Goal: Navigation & Orientation: Understand site structure

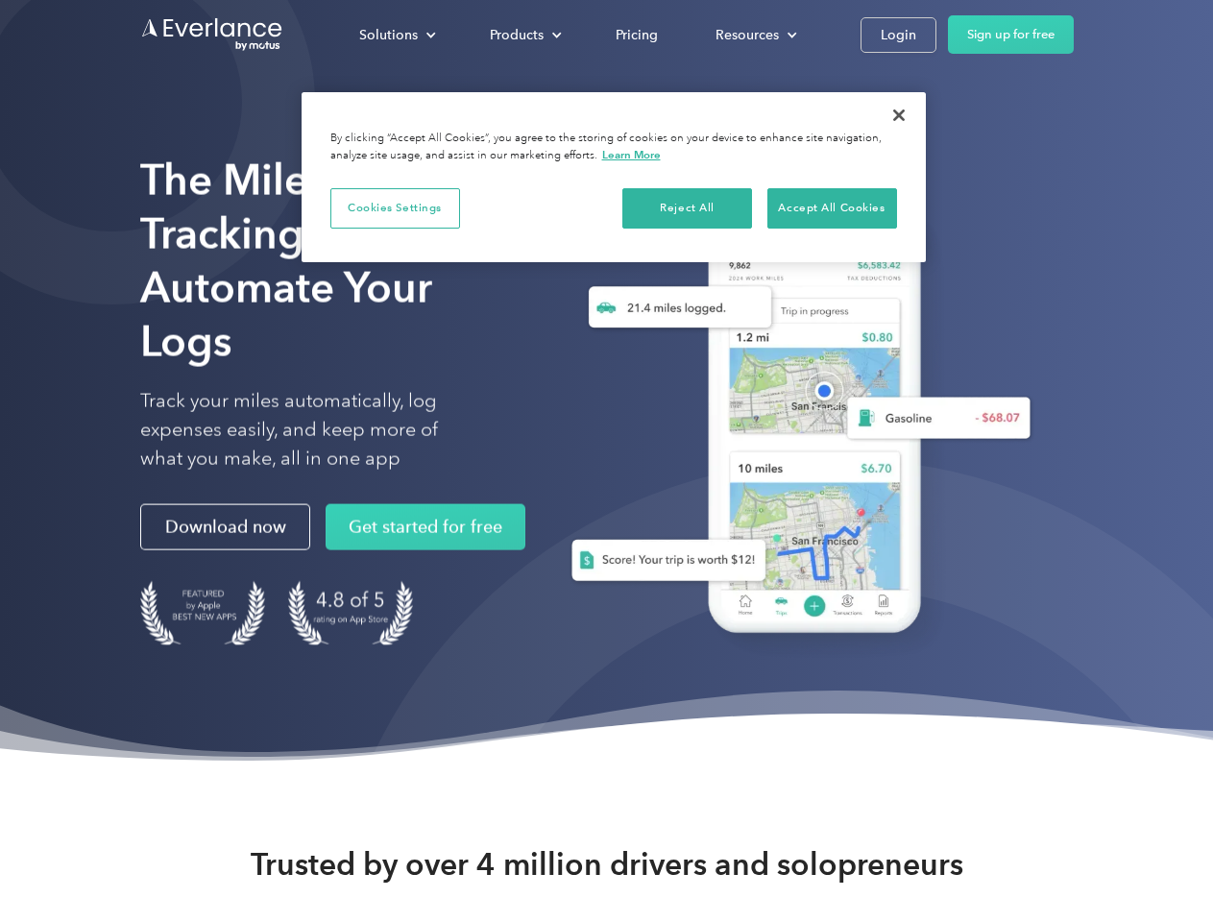
click at [397, 35] on div "Solutions" at bounding box center [388, 35] width 59 height 24
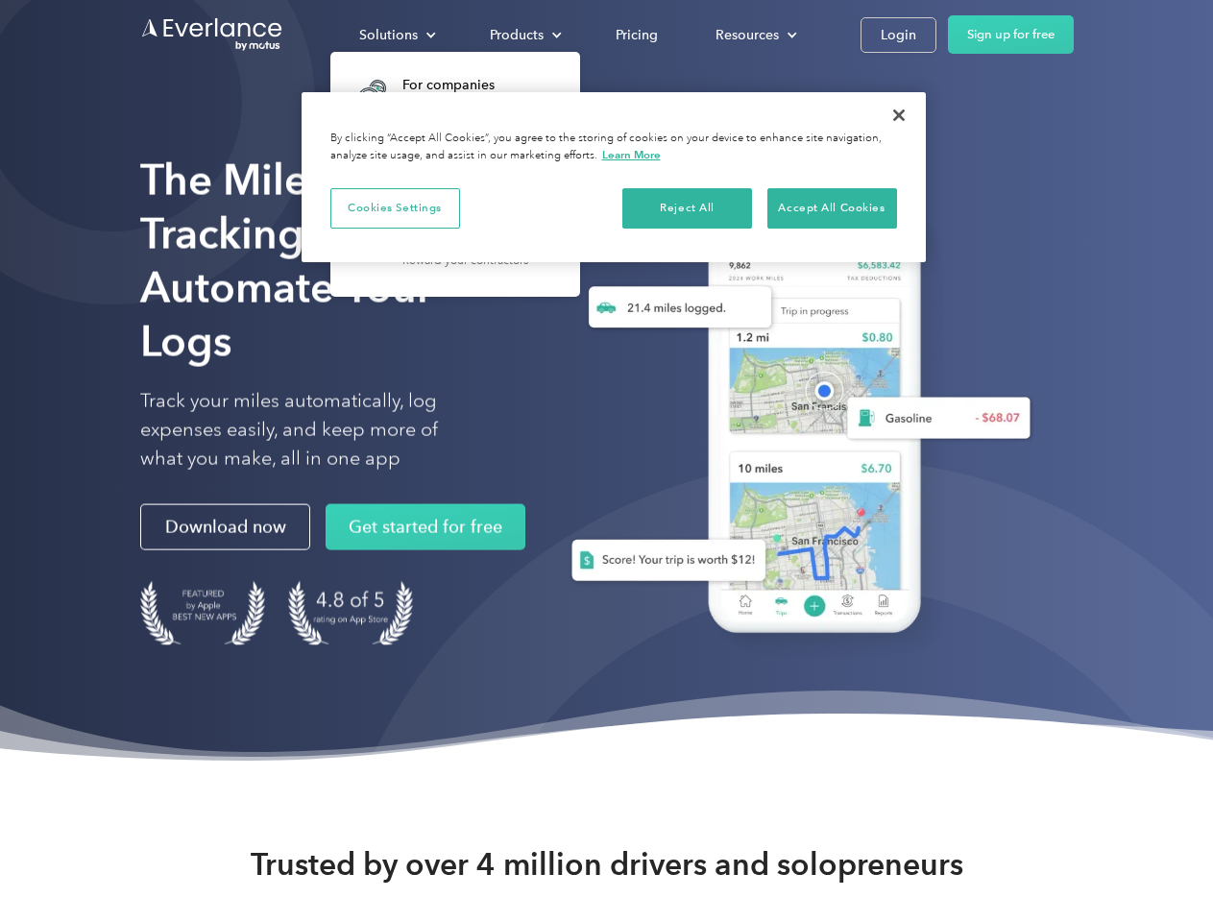
click at [523, 35] on div "Products" at bounding box center [517, 35] width 54 height 24
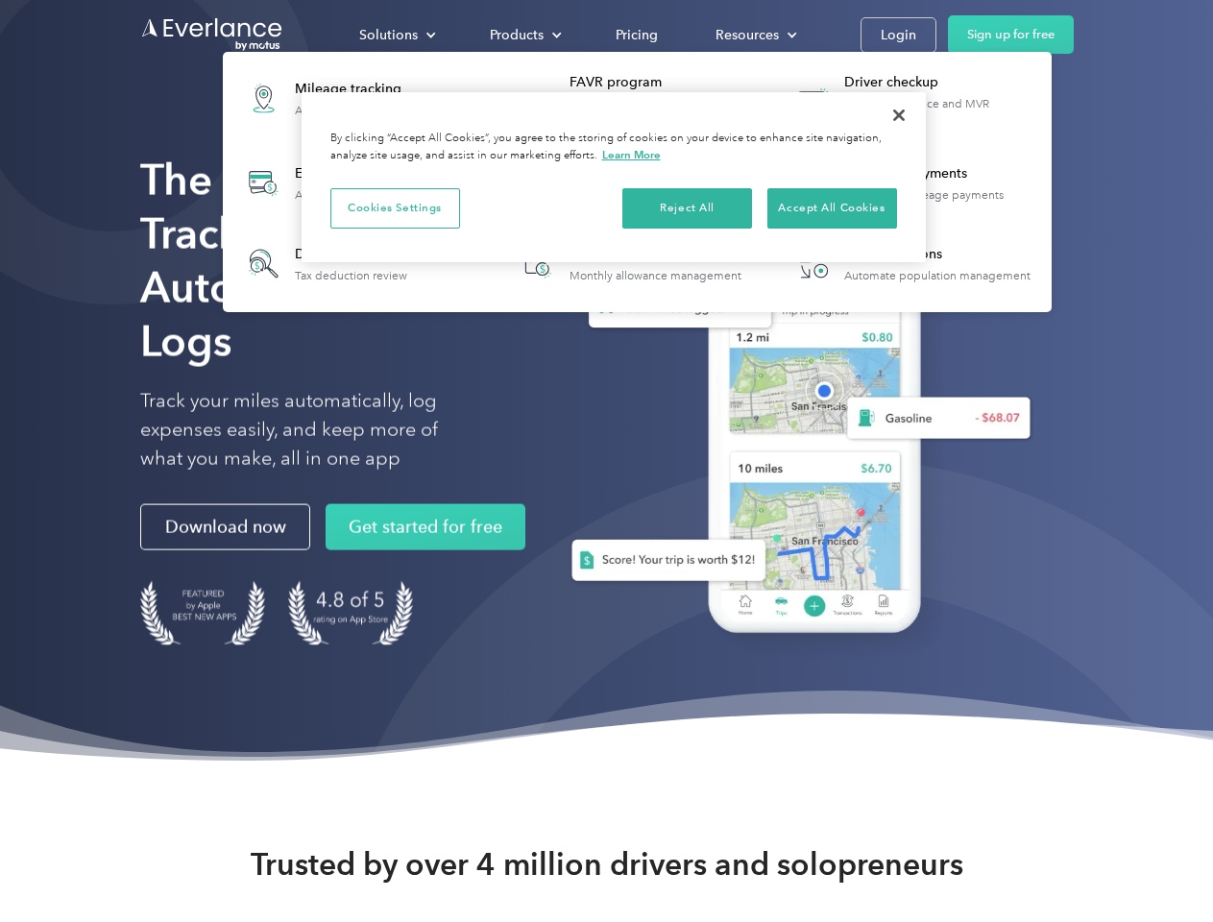
click at [754, 35] on div "Resources" at bounding box center [746, 35] width 63 height 24
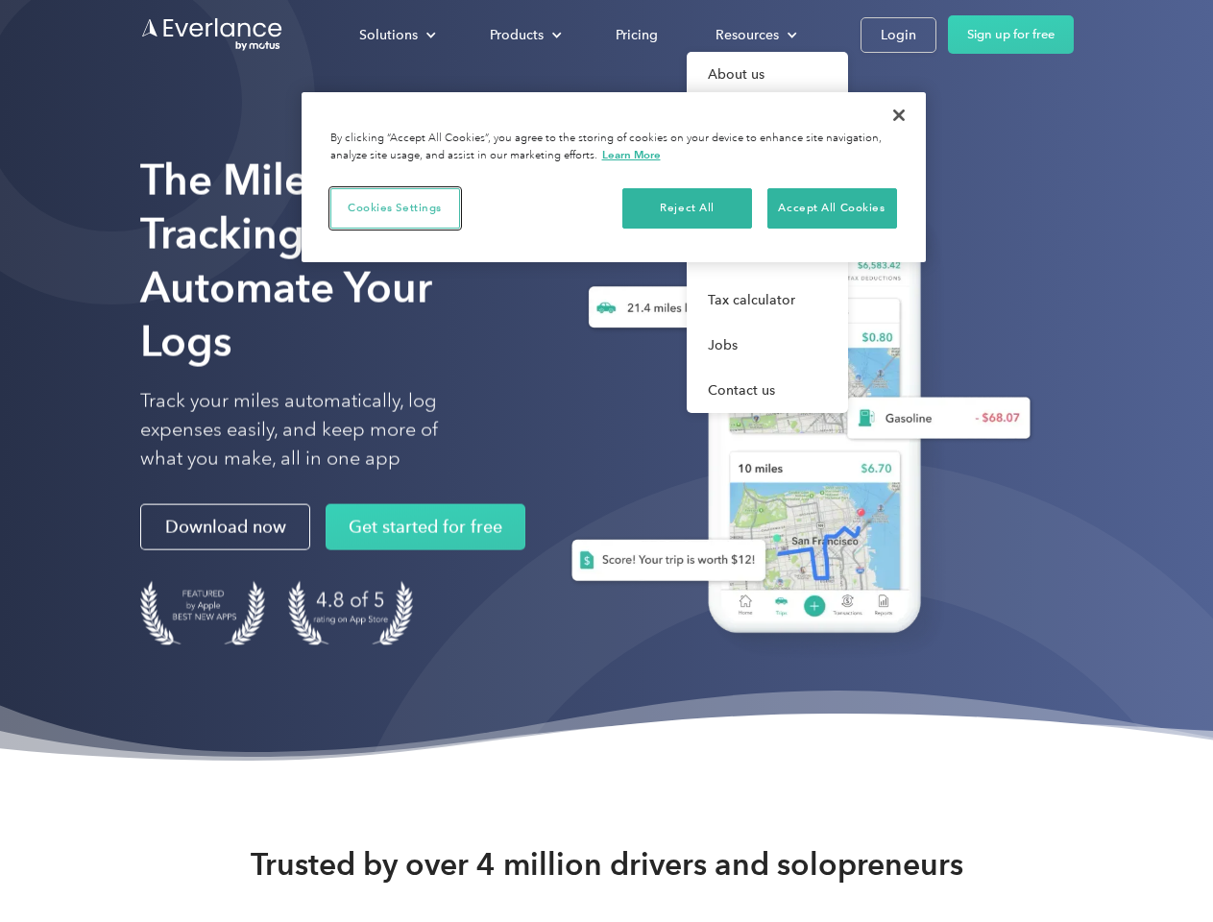
click at [395, 207] on button "Cookies Settings" at bounding box center [395, 208] width 130 height 40
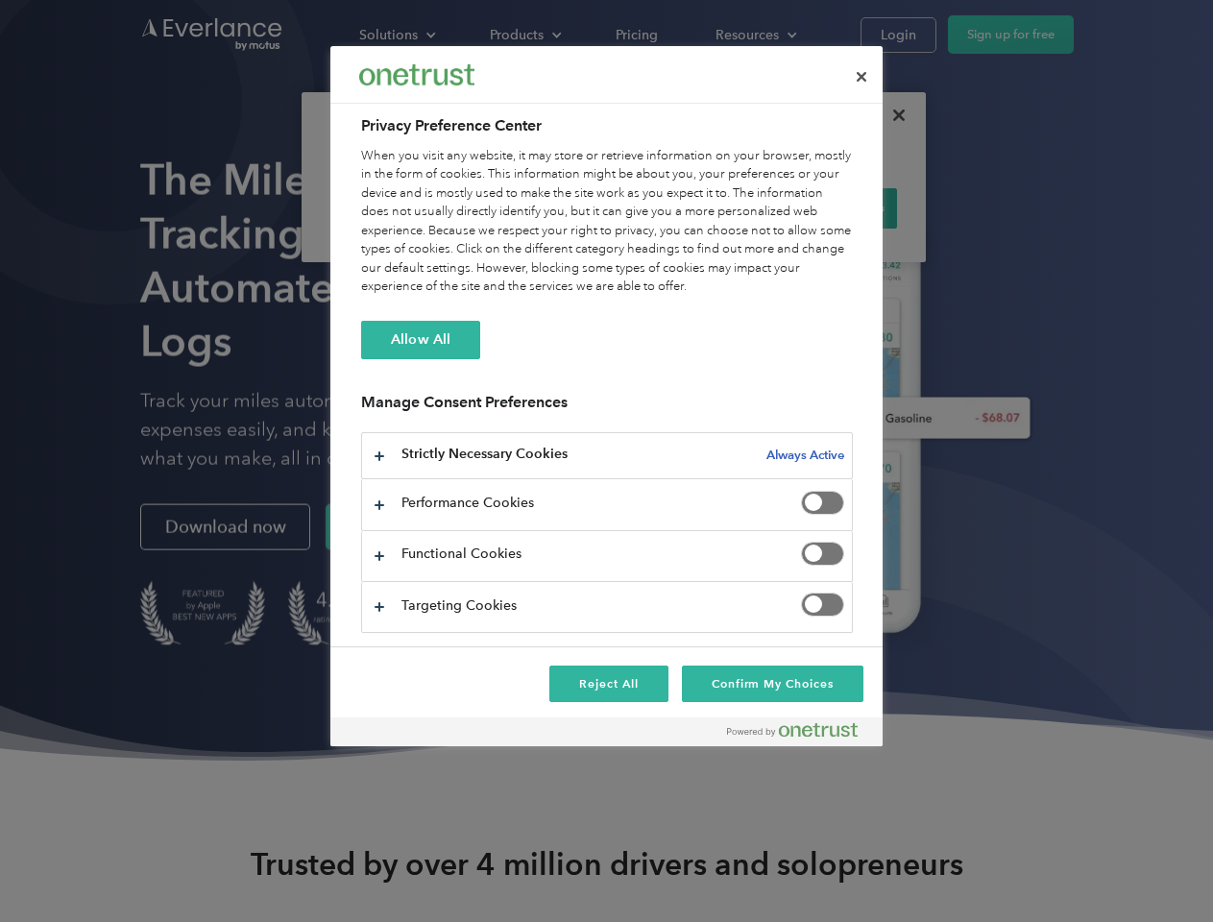
click at [687, 207] on div "When you visit any website, it may store or retrieve information on your browse…" at bounding box center [607, 222] width 492 height 150
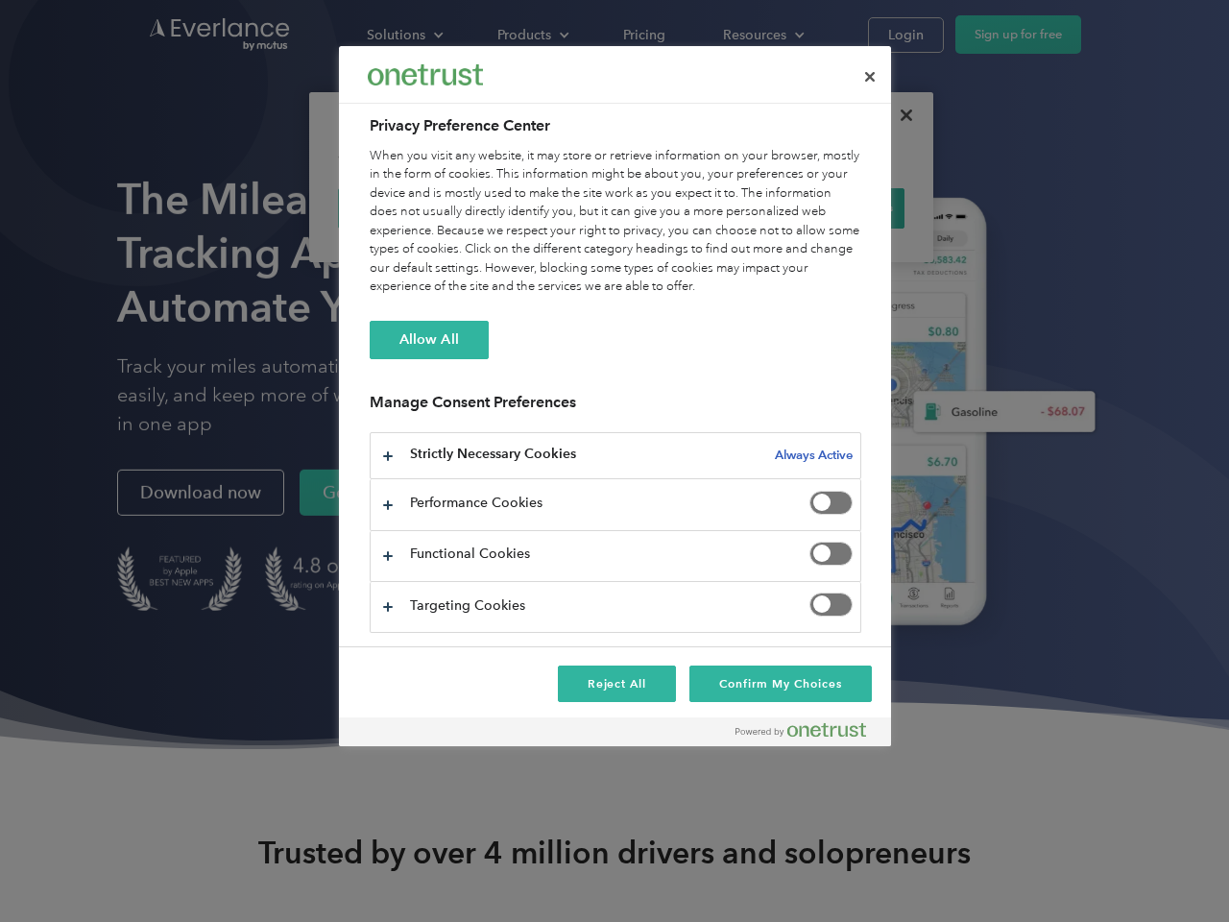
click at [831, 207] on div "When you visit any website, it may store or retrieve information on your browse…" at bounding box center [616, 222] width 492 height 150
click at [899, 115] on div at bounding box center [614, 461] width 1229 height 922
